Goal: Information Seeking & Learning: Learn about a topic

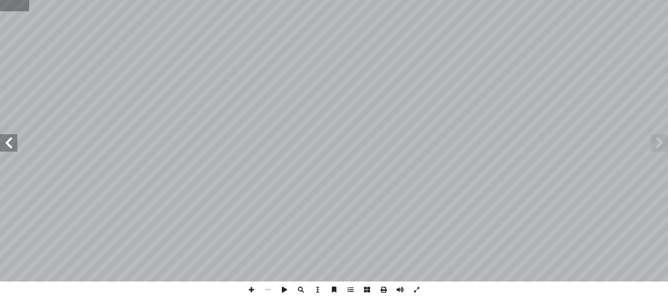
click at [10, 5] on input "text" at bounding box center [14, 5] width 29 height 11
type input "**"
click at [10, 147] on span at bounding box center [8, 142] width 17 height 17
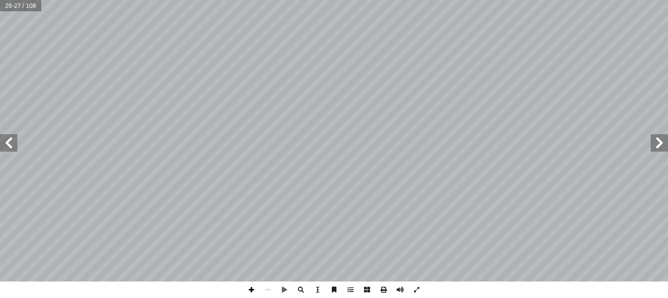
click at [247, 284] on span at bounding box center [251, 290] width 17 height 17
click at [10, 145] on span at bounding box center [8, 142] width 17 height 17
click at [395, 284] on span at bounding box center [400, 290] width 17 height 17
click at [247, 293] on span at bounding box center [251, 290] width 17 height 17
click at [408, 281] on div "٢٤ ة ّ واة الخلي ُ ف الكروموسومات في ن ُ مراحل تضاع عدادها ٔ ا ُ ف ِ ضاع ُ نشاط…" at bounding box center [334, 149] width 668 height 298
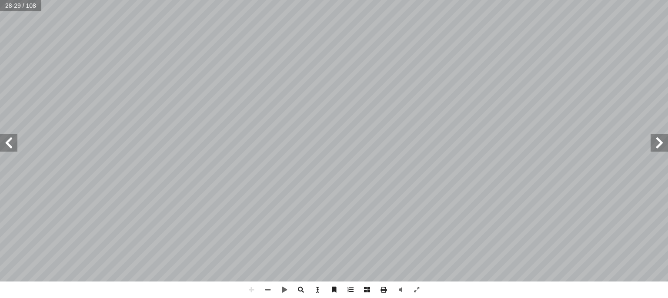
click at [442, 79] on html "الصفحة الرئيسية الصف الأول الصف الثاني الصف الثالث الصف الرابع الصف الخامس الصف…" at bounding box center [334, 39] width 668 height 79
click at [444, 0] on html "الصفحة الرئيسية الصف الأول الصف الثاني الصف الثالث الصف الرابع الصف الخامس الصف…" at bounding box center [334, 39] width 668 height 79
click at [10, 146] on span at bounding box center [8, 142] width 17 height 17
click at [657, 144] on span at bounding box center [659, 142] width 17 height 17
click at [593, 0] on html "الصفحة الرئيسية الصف الأول الصف الثاني الصف الثالث الصف الرابع الصف الخامس الصف…" at bounding box center [334, 39] width 668 height 79
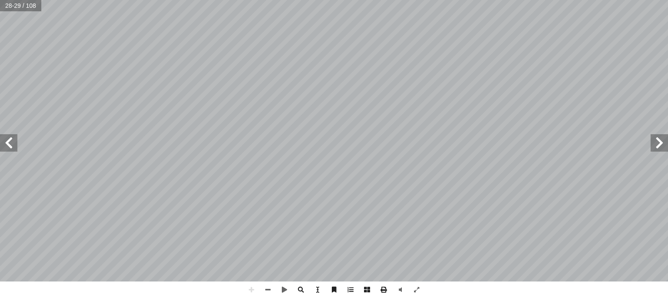
click at [15, 149] on span at bounding box center [8, 142] width 17 height 17
click at [656, 147] on span at bounding box center [659, 142] width 17 height 17
click at [464, 0] on html "الصفحة الرئيسية الصف الأول الصف الثاني الصف الثالث الصف الرابع الصف الخامس الصف…" at bounding box center [334, 39] width 668 height 79
